Goal: Transaction & Acquisition: Purchase product/service

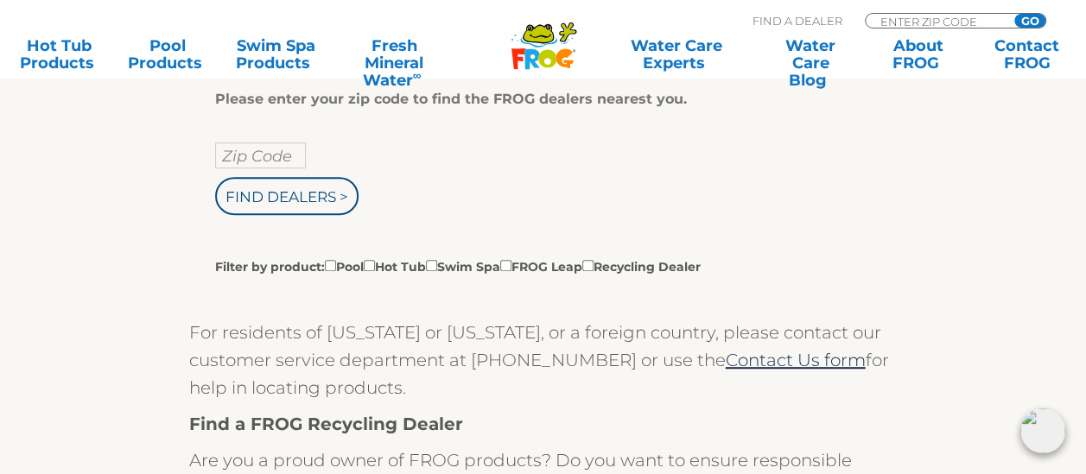
scroll to position [372, 0]
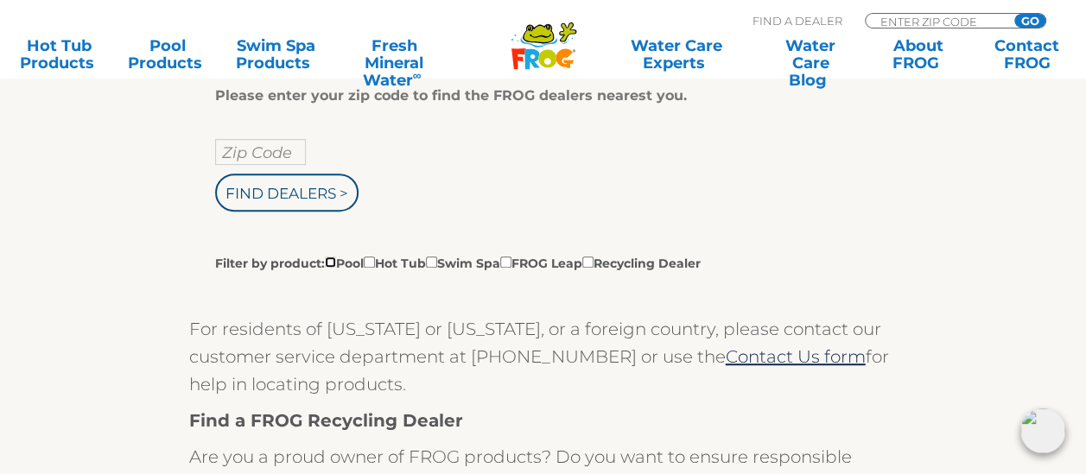
click at [328, 261] on input "Filter by product: Pool Hot Tub Swim Spa FROG Leap Recycling Dealer" at bounding box center [330, 262] width 11 height 11
checkbox input "true"
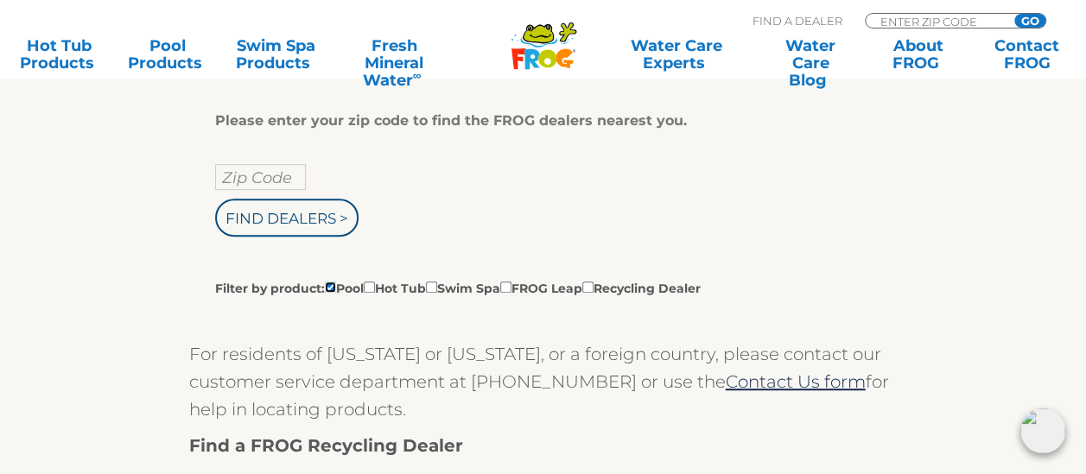
scroll to position [320, 0]
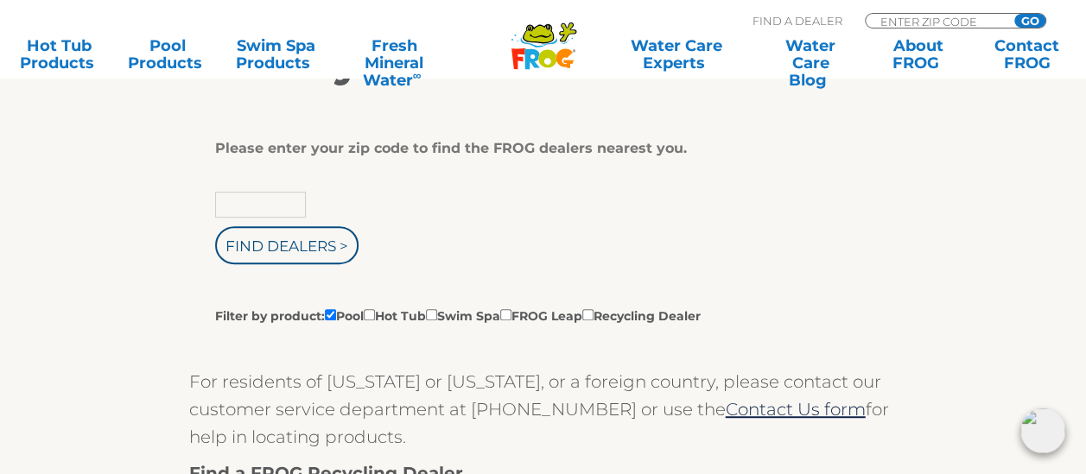
click at [271, 193] on input "text" at bounding box center [260, 205] width 91 height 26
type input "78642"
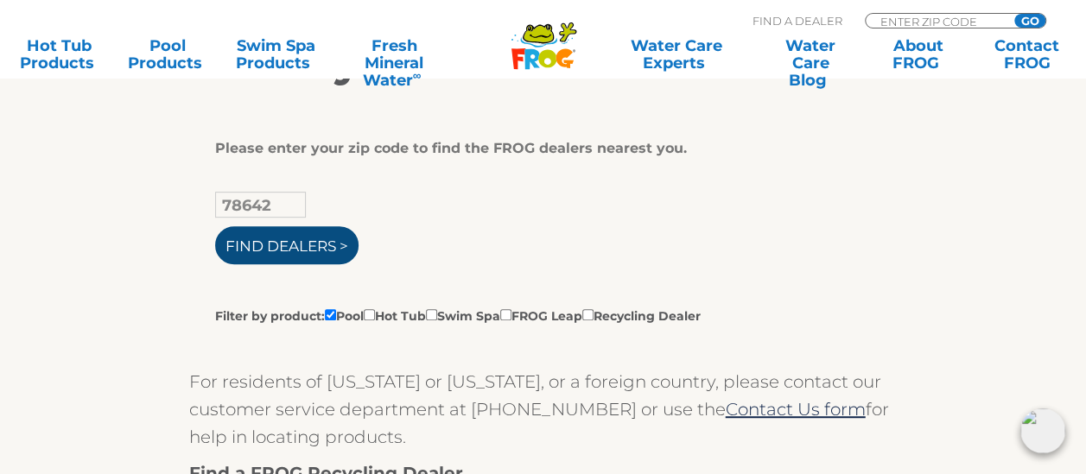
click at [266, 245] on input "Find Dealers >" at bounding box center [286, 245] width 143 height 38
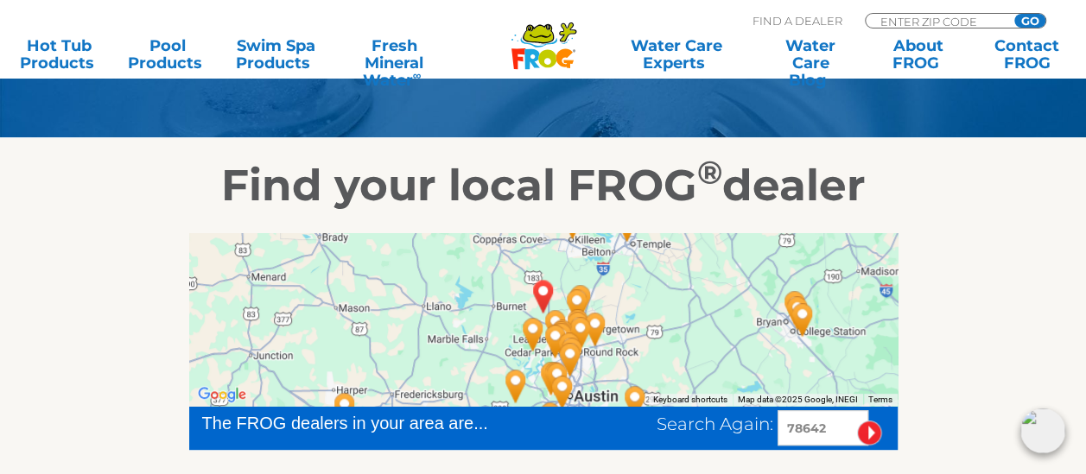
scroll to position [221, 0]
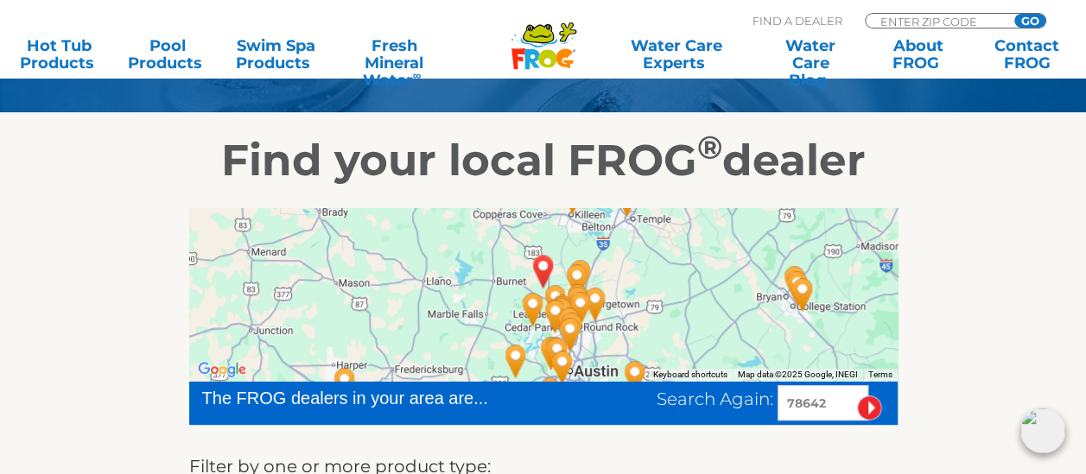
click at [545, 263] on img "LIBERTY HILL, TX 78642" at bounding box center [543, 271] width 54 height 60
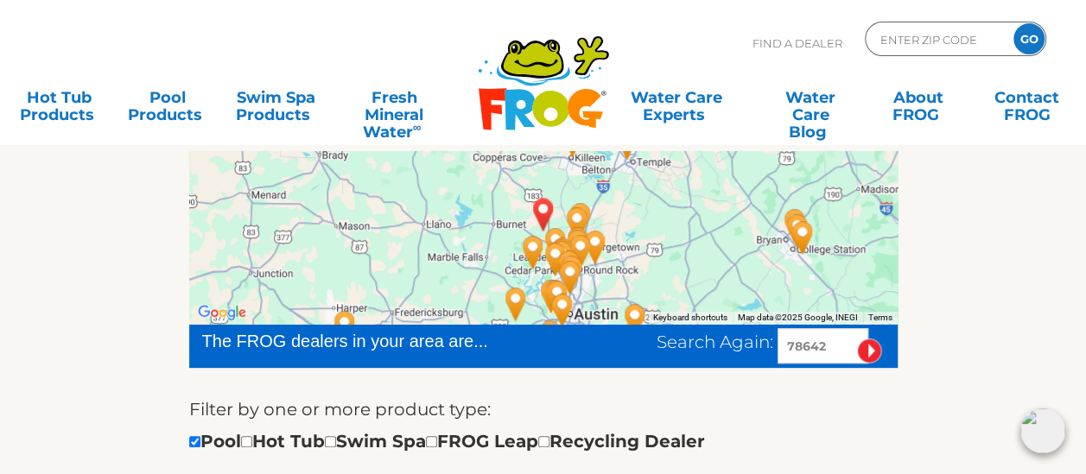
scroll to position [0, 0]
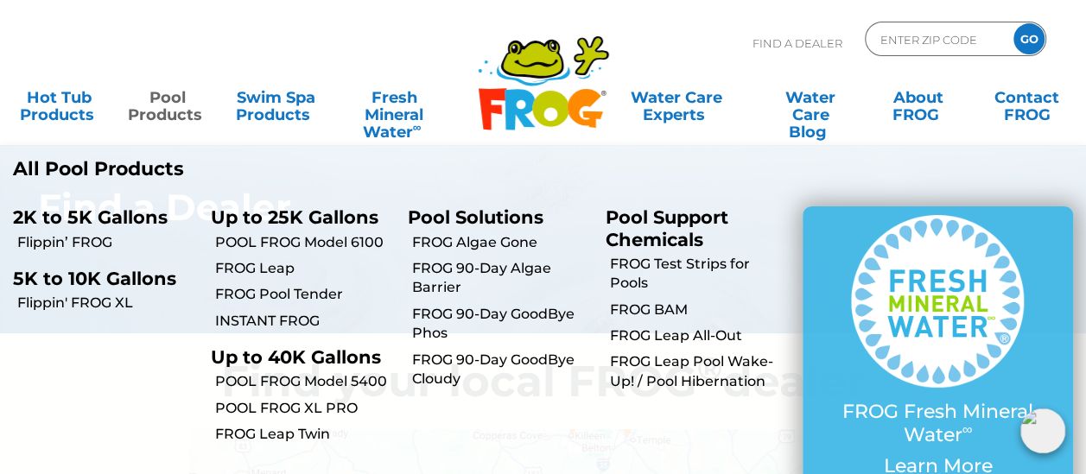
click at [180, 108] on link "Pool Products" at bounding box center [167, 97] width 84 height 35
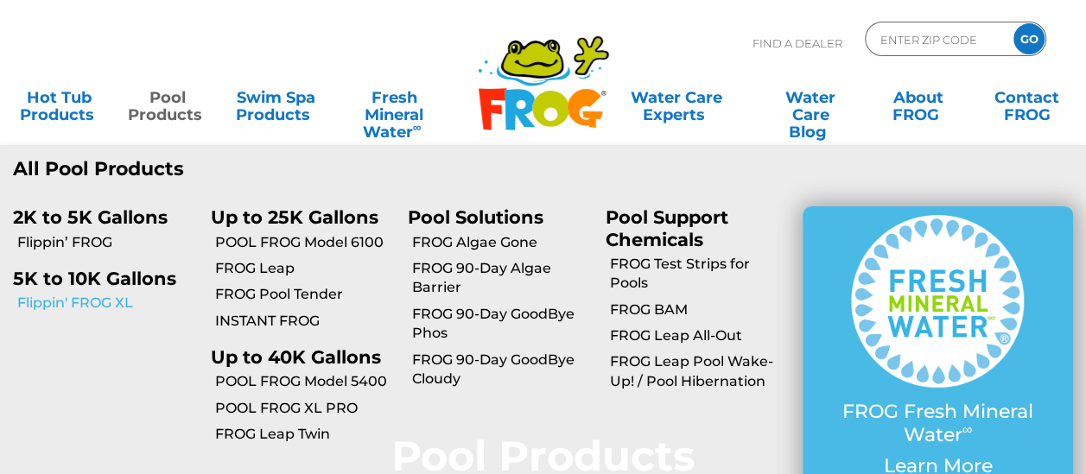
click at [90, 299] on link "Flippin' FROG XL" at bounding box center [107, 303] width 180 height 19
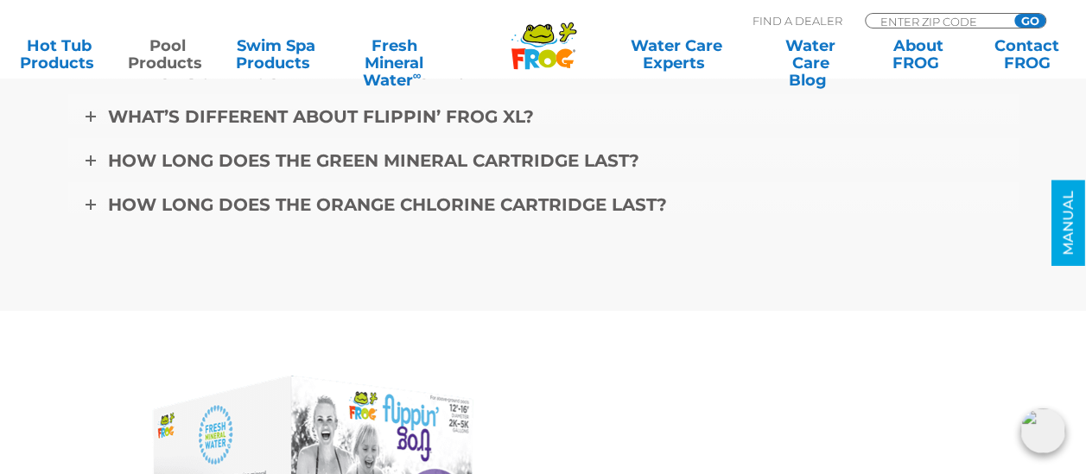
scroll to position [6286, 0]
